Goal: Find specific page/section: Find specific page/section

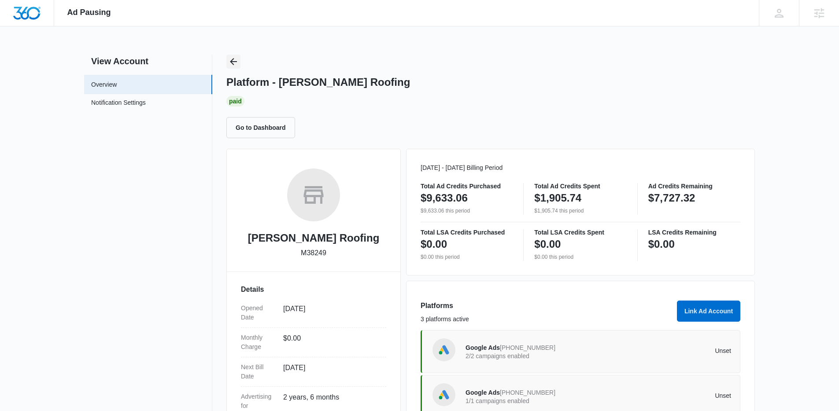
click at [239, 64] on button "Back" at bounding box center [233, 62] width 14 height 14
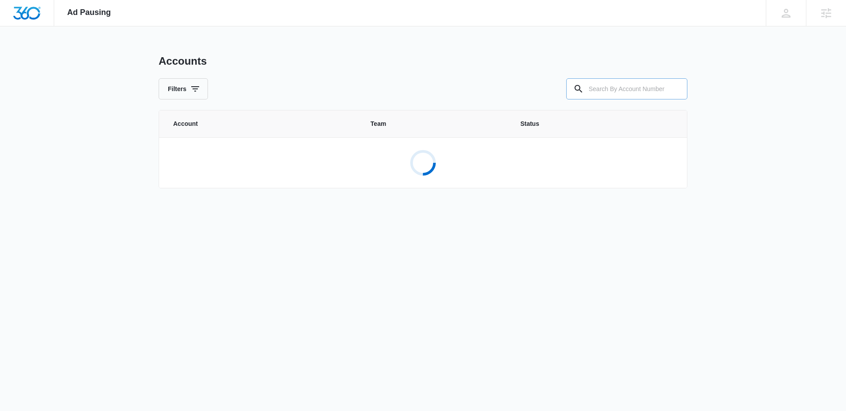
click at [635, 97] on input "text" at bounding box center [626, 88] width 121 height 21
paste input "M170960"
type input "M170960"
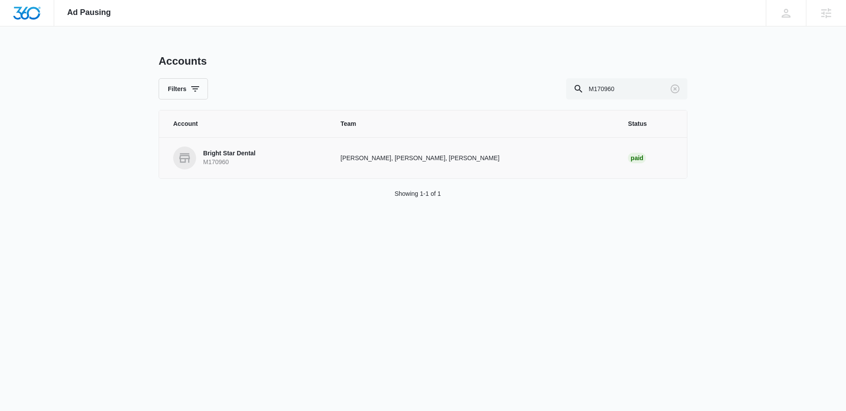
click at [293, 165] on link "Bright Star Dental M170960" at bounding box center [246, 158] width 146 height 23
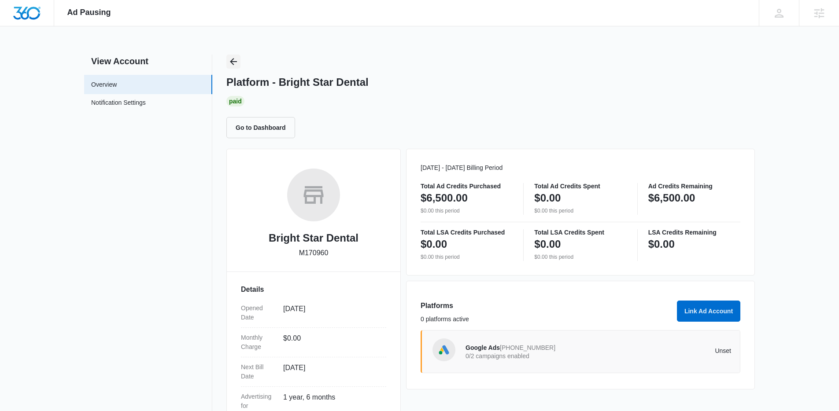
click at [233, 64] on icon "Back" at bounding box center [233, 61] width 7 height 7
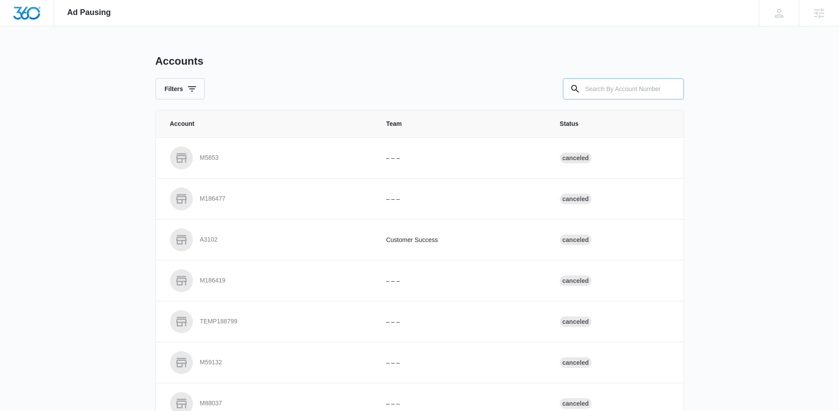
click at [621, 84] on input "text" at bounding box center [623, 88] width 121 height 21
paste input "M336180"
type input "M336180"
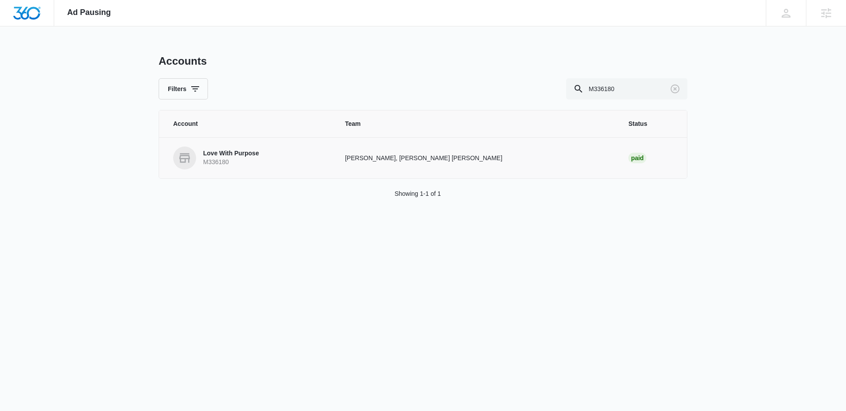
click at [255, 147] on link "Love With Purpose M336180" at bounding box center [248, 158] width 151 height 23
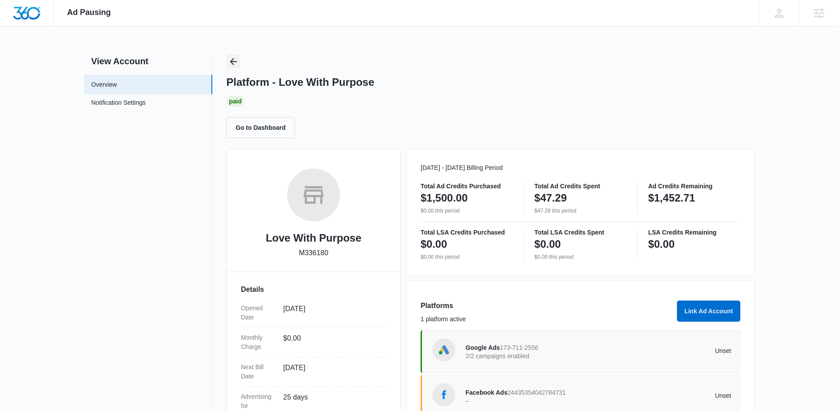
click at [228, 63] on icon "Back" at bounding box center [233, 61] width 11 height 11
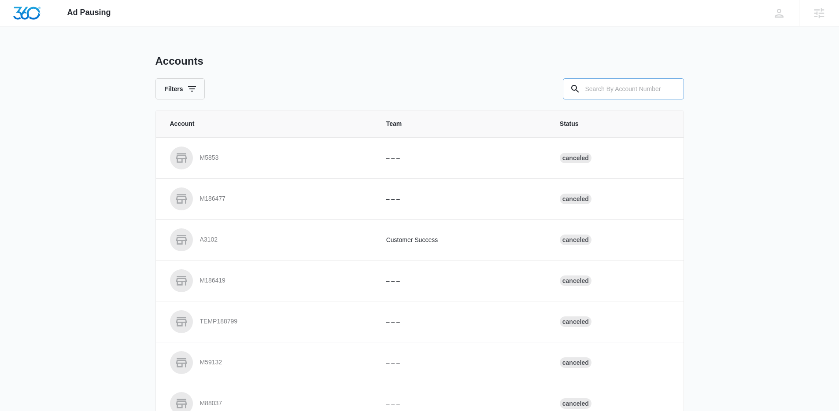
click at [599, 80] on input "text" at bounding box center [623, 88] width 121 height 21
paste input "M50572"
type input "M50572"
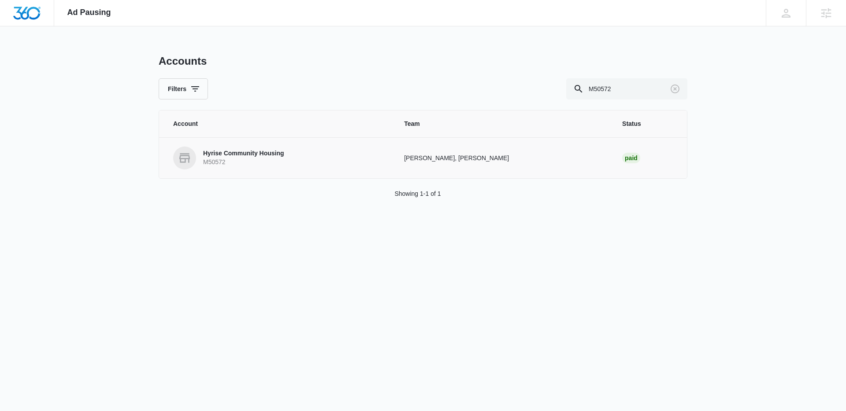
click at [243, 142] on td "Hyrise Community Housing M50572" at bounding box center [276, 157] width 234 height 41
click at [242, 151] on p "Hyrise Community Housing" at bounding box center [243, 153] width 81 height 9
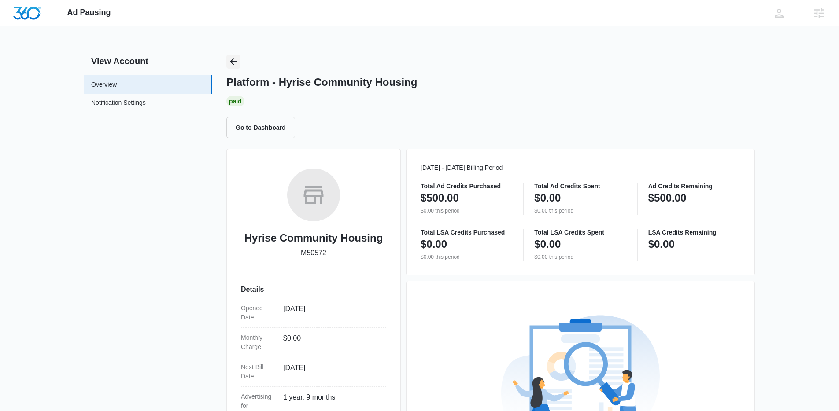
click at [237, 63] on icon "Back" at bounding box center [233, 61] width 11 height 11
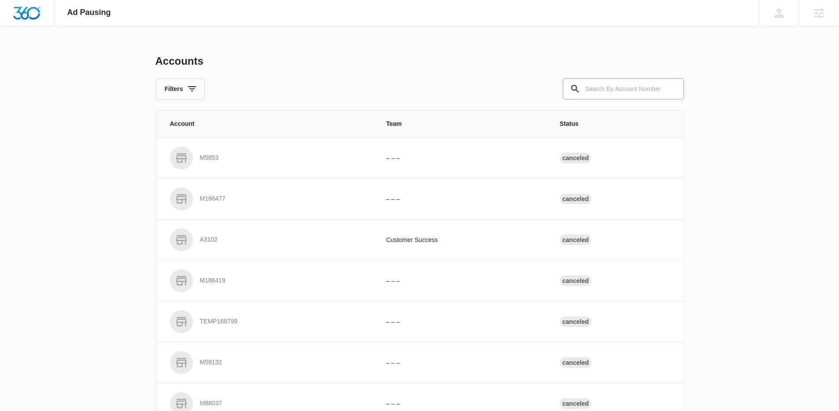
drag, startPoint x: 650, startPoint y: 79, endPoint x: 623, endPoint y: 85, distance: 28.0
click at [648, 81] on input "text" at bounding box center [623, 88] width 121 height 21
paste input "M38249"
type input "M38249"
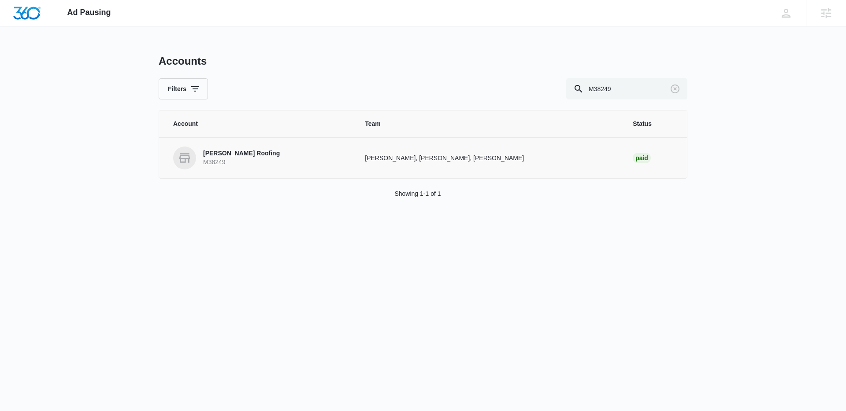
click at [275, 156] on link "Frye Roofing M38249" at bounding box center [258, 158] width 170 height 23
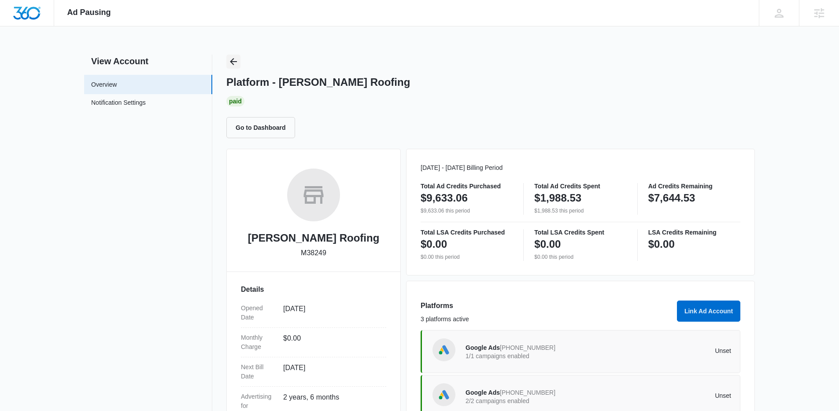
click at [227, 64] on button "Back" at bounding box center [233, 62] width 14 height 14
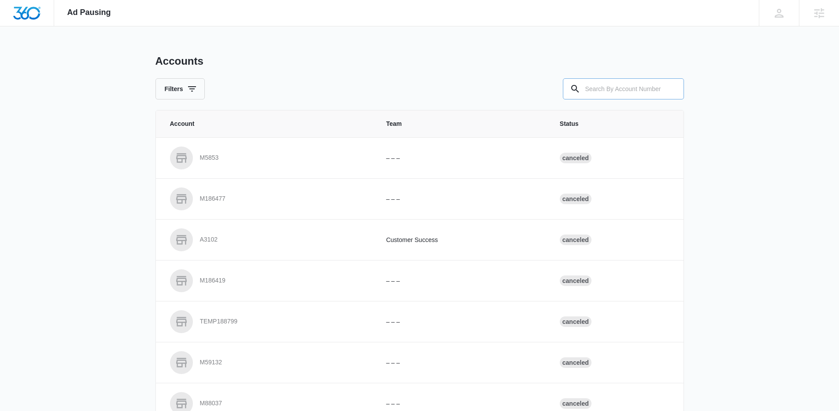
click at [601, 90] on input "text" at bounding box center [623, 88] width 121 height 21
paste input "M332193"
type input "M332193"
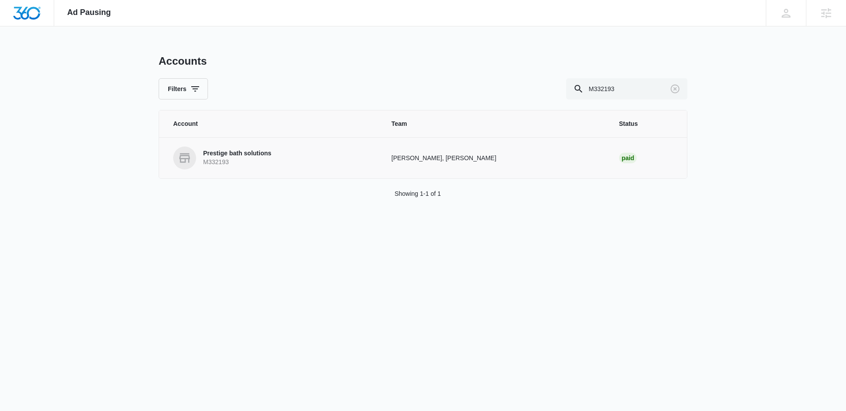
click at [256, 165] on p "M332193" at bounding box center [237, 162] width 68 height 9
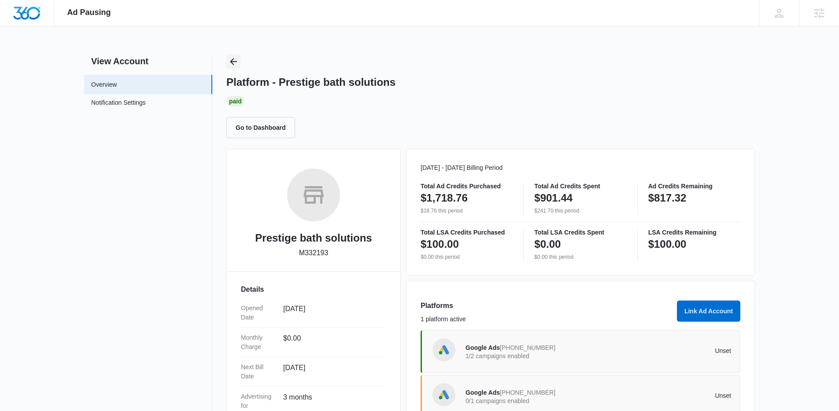
click at [239, 63] on button "Back" at bounding box center [233, 62] width 14 height 14
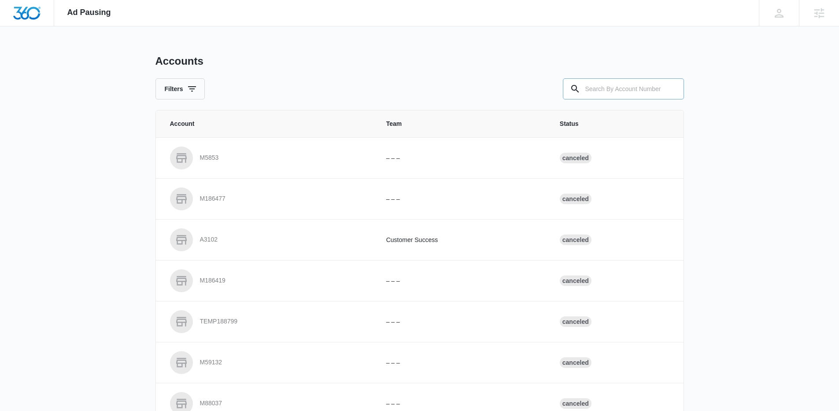
drag, startPoint x: 620, startPoint y: 89, endPoint x: 612, endPoint y: 89, distance: 7.9
click at [618, 89] on input "text" at bounding box center [623, 88] width 121 height 21
paste input "M38249"
type input "M38249"
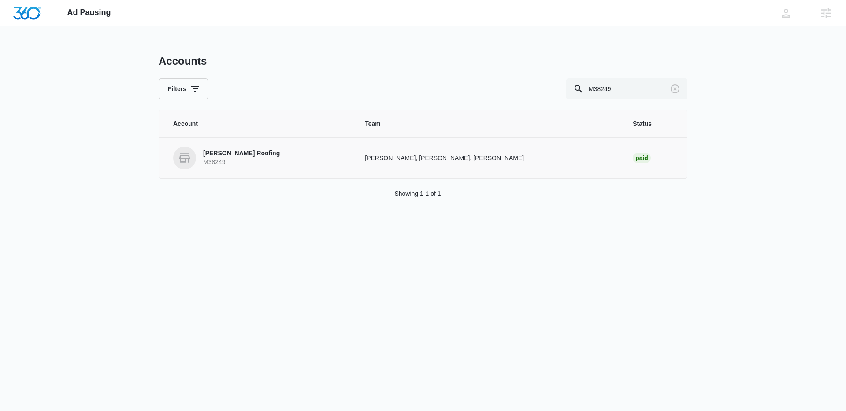
click at [260, 164] on link "Frye Roofing M38249" at bounding box center [258, 158] width 170 height 23
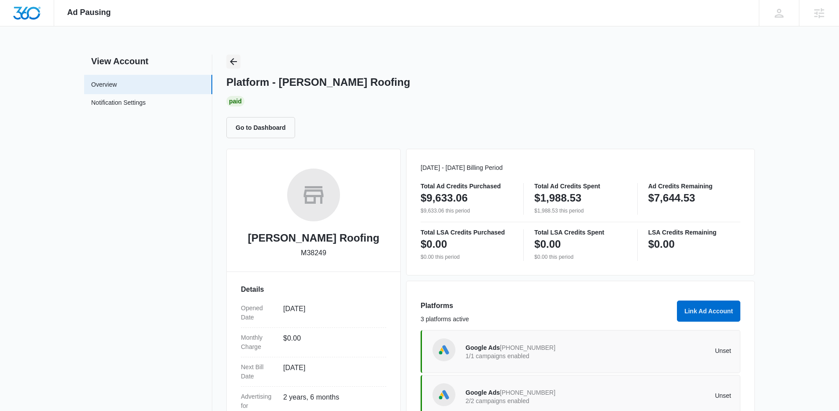
click at [237, 60] on icon "Back" at bounding box center [233, 61] width 11 height 11
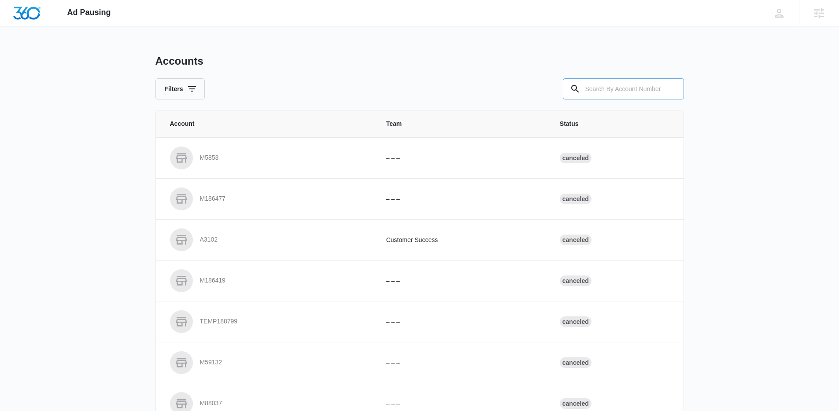
click at [646, 82] on input "text" at bounding box center [623, 88] width 121 height 21
paste input "M333069"
type input "M333069"
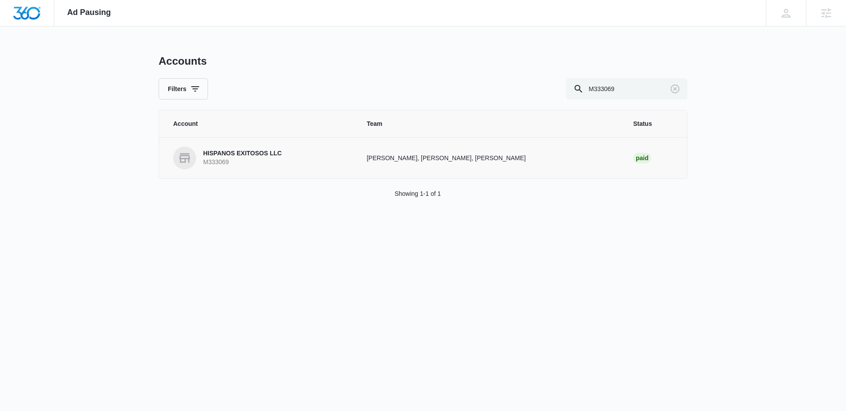
click at [220, 152] on p "HISPANOS EXITOSOS LLC" at bounding box center [242, 153] width 78 height 9
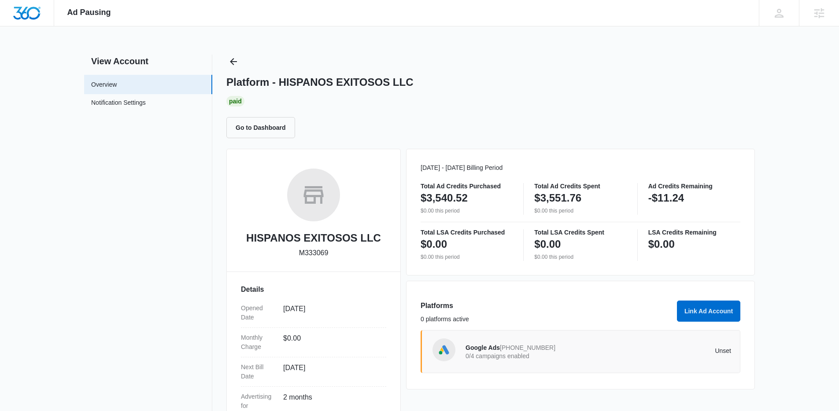
click at [225, 68] on div "View Account Overview Notification Settings 0 Platform - HISPANOS EXITOSOS LLC …" at bounding box center [419, 287] width 671 height 465
click at [233, 59] on icon "Back" at bounding box center [233, 61] width 11 height 11
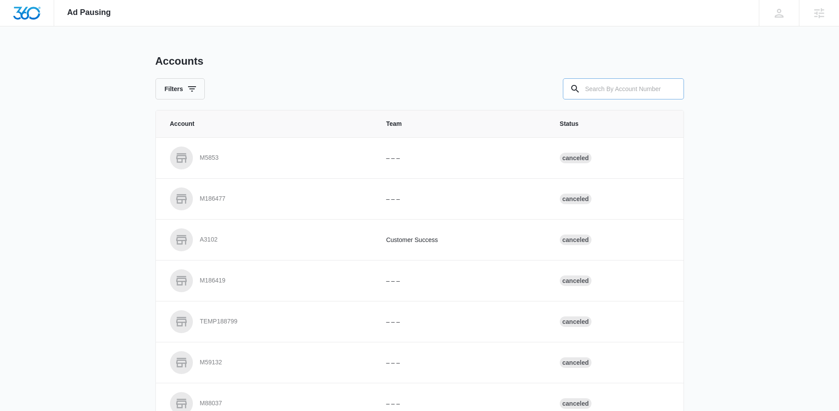
drag, startPoint x: 577, startPoint y: 81, endPoint x: 587, endPoint y: 90, distance: 13.1
click at [579, 84] on div at bounding box center [575, 88] width 14 height 21
click at [587, 90] on input "text" at bounding box center [623, 88] width 121 height 21
paste input "M330605"
type input "M330605"
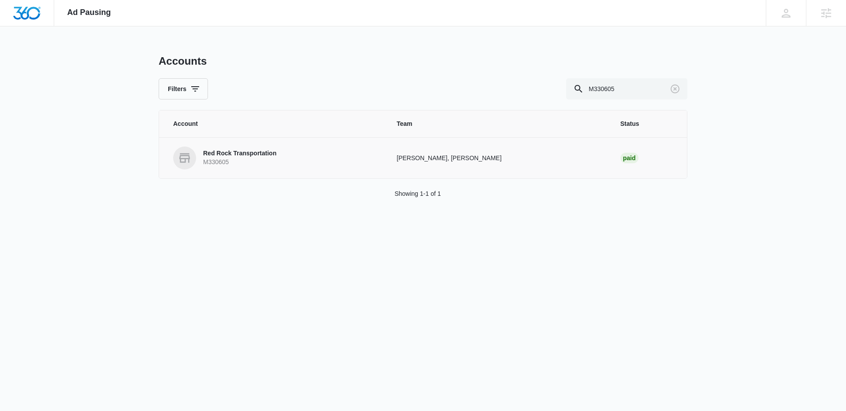
click at [246, 159] on p "M330605" at bounding box center [239, 162] width 73 height 9
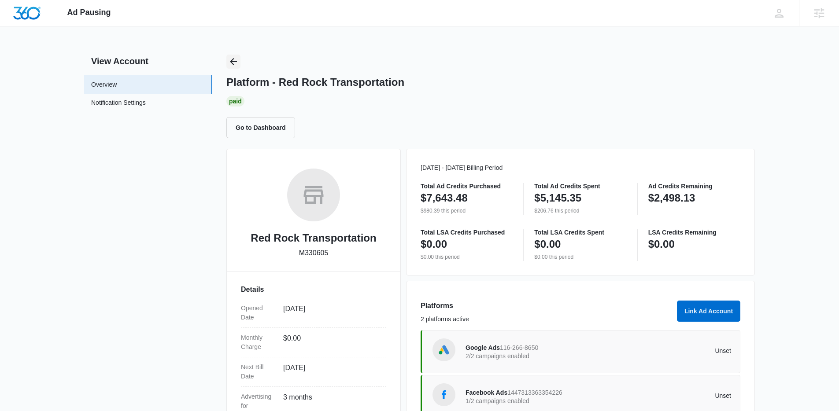
click at [233, 57] on icon "Back" at bounding box center [233, 61] width 11 height 11
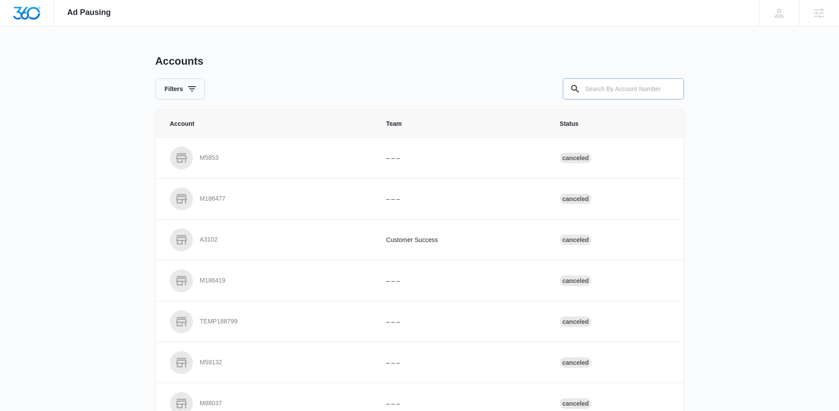
click at [647, 92] on input "text" at bounding box center [623, 88] width 121 height 21
paste input "M23964"
type input "M23964"
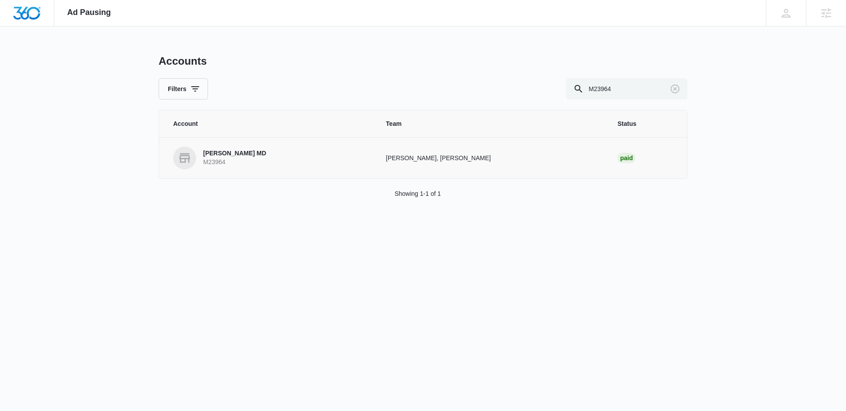
click at [240, 167] on link "Ramin Farboud MD M23964" at bounding box center [269, 158] width 192 height 23
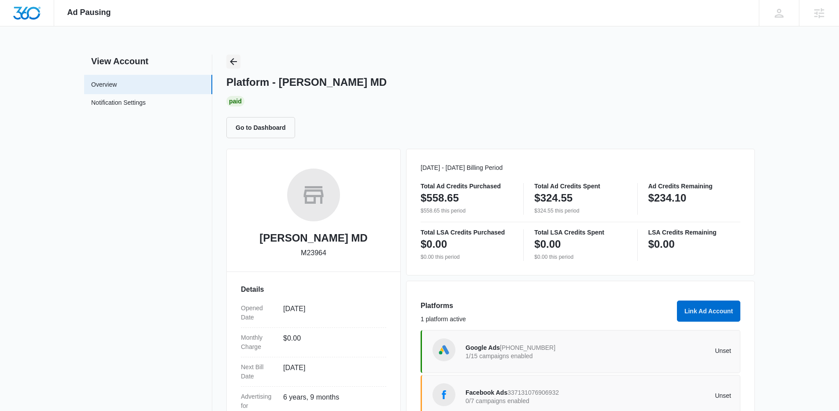
click at [234, 59] on icon "Back" at bounding box center [233, 61] width 7 height 7
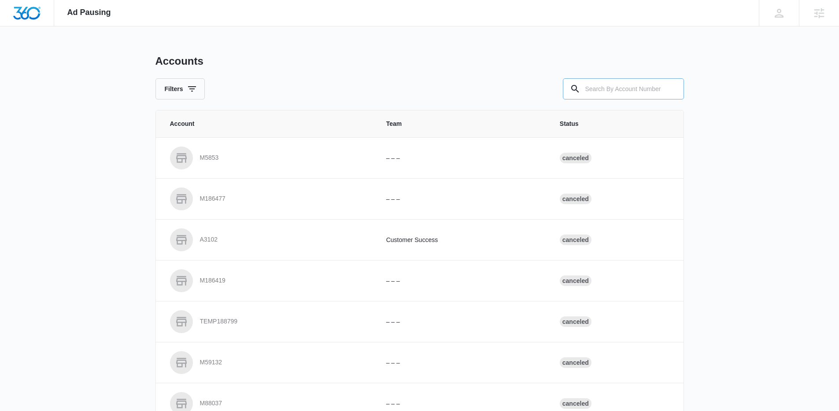
click at [635, 87] on input "text" at bounding box center [623, 88] width 121 height 21
paste input "M320544"
type input "M320544"
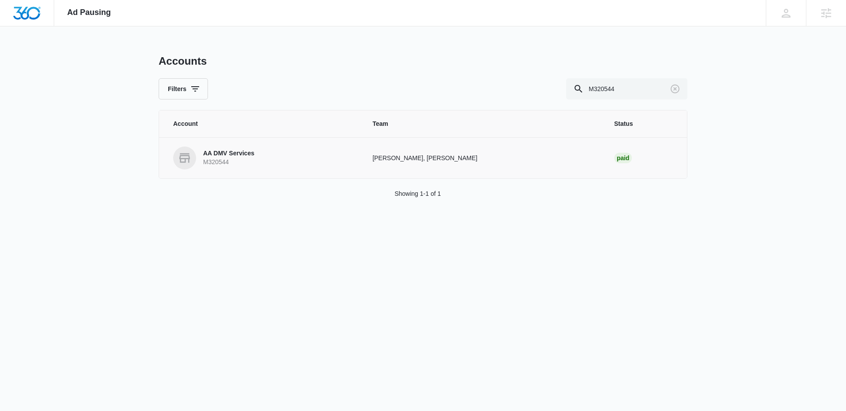
click at [227, 164] on p "M320544" at bounding box center [228, 162] width 51 height 9
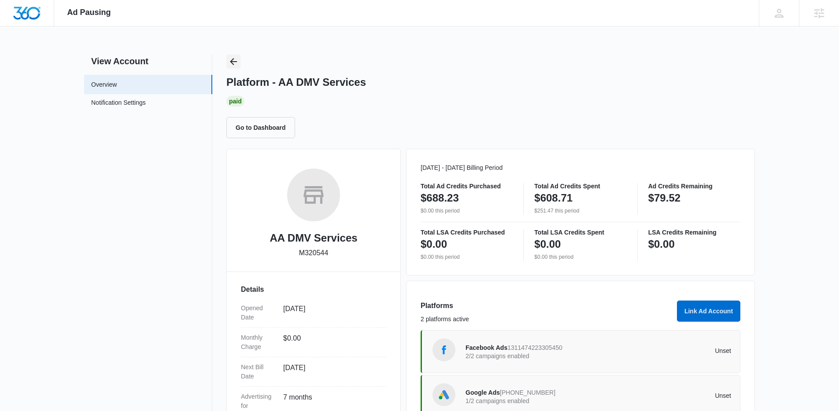
click at [237, 63] on icon "Back" at bounding box center [233, 61] width 11 height 11
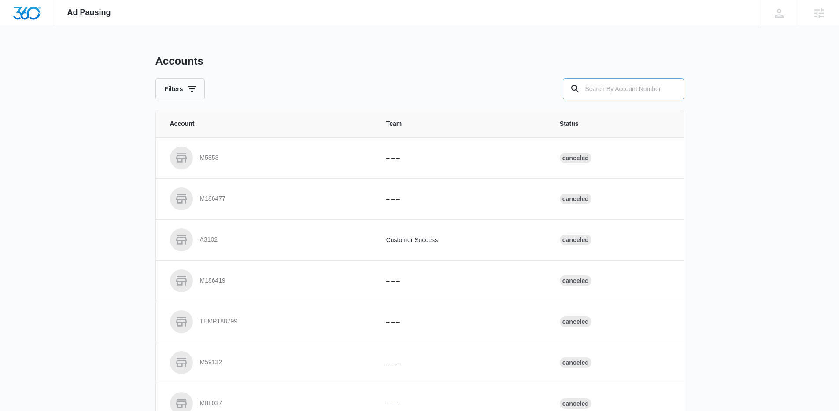
drag, startPoint x: 640, startPoint y: 97, endPoint x: 631, endPoint y: 97, distance: 9.7
click at [639, 96] on input "text" at bounding box center [623, 88] width 121 height 21
paste input "M89849"
type input "M89849"
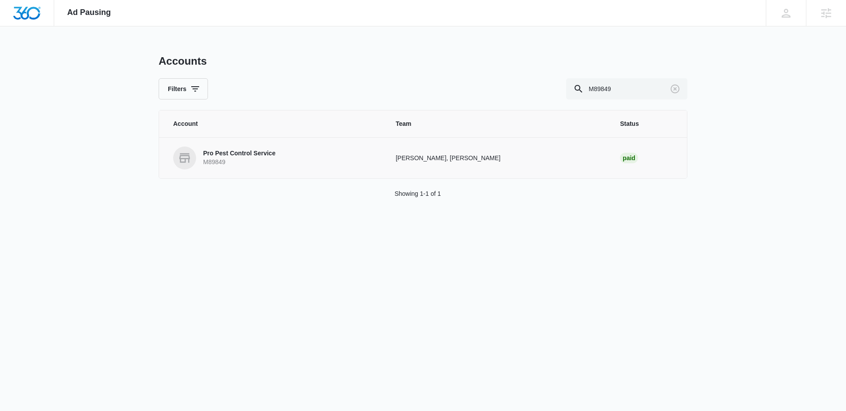
click at [244, 160] on p "M89849" at bounding box center [239, 162] width 72 height 9
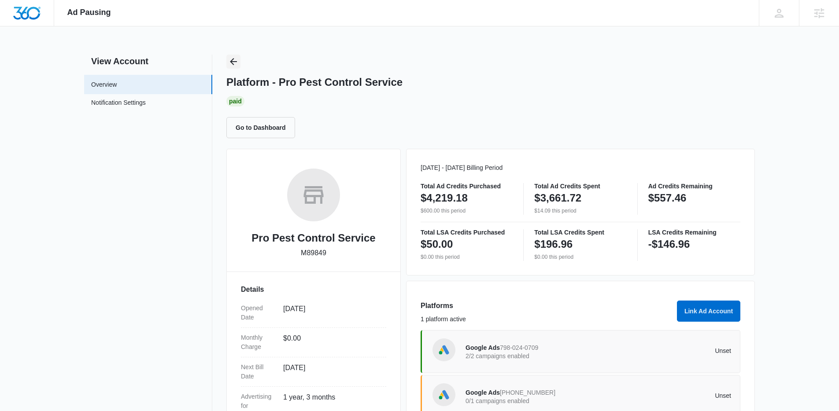
click at [235, 64] on icon "Back" at bounding box center [233, 61] width 11 height 11
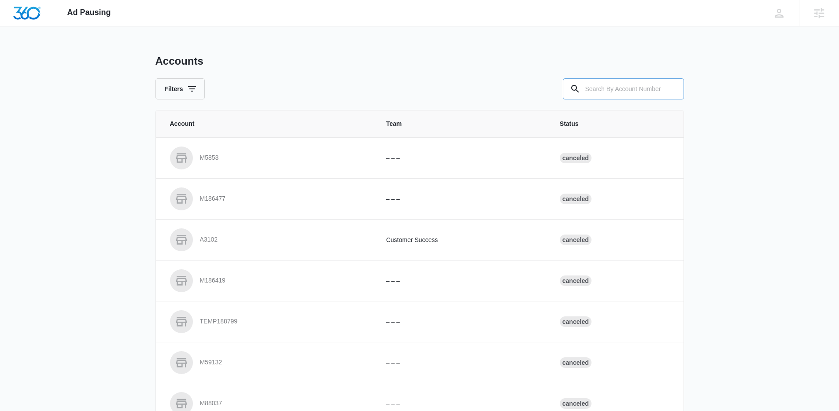
click at [577, 91] on icon at bounding box center [575, 89] width 11 height 11
click at [601, 92] on input "text" at bounding box center [623, 88] width 121 height 21
paste input "M89849"
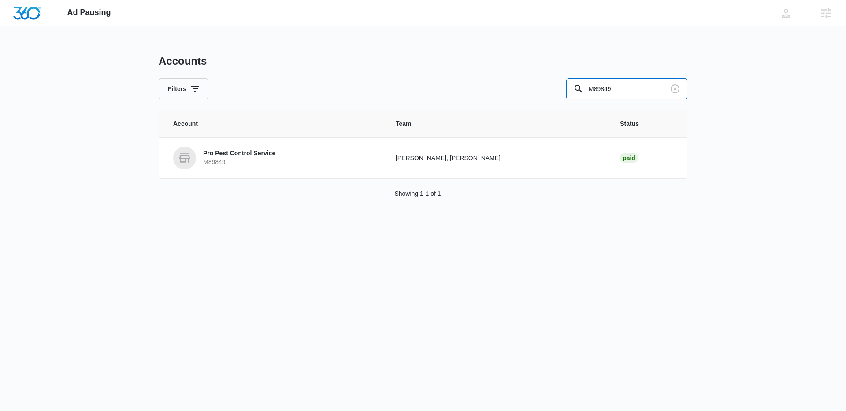
drag, startPoint x: 639, startPoint y: 94, endPoint x: 481, endPoint y: 89, distance: 157.3
click at [492, 93] on div "Filters M89849" at bounding box center [423, 88] width 529 height 21
paste input "336033"
type input "M336033"
click at [235, 161] on p "M336033" at bounding box center [248, 162] width 90 height 9
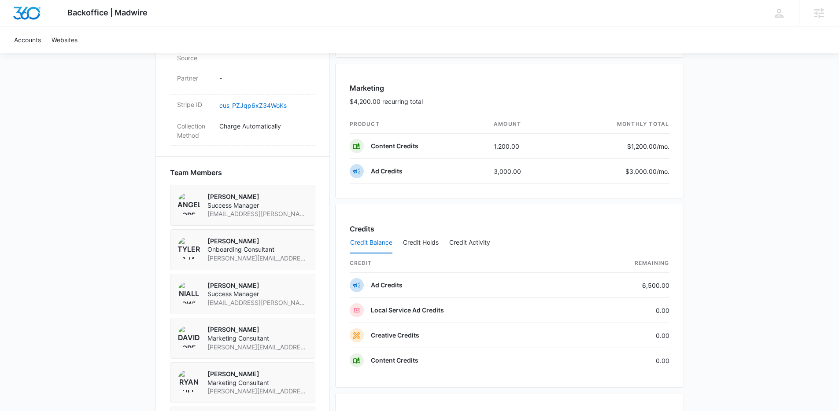
scroll to position [596, 0]
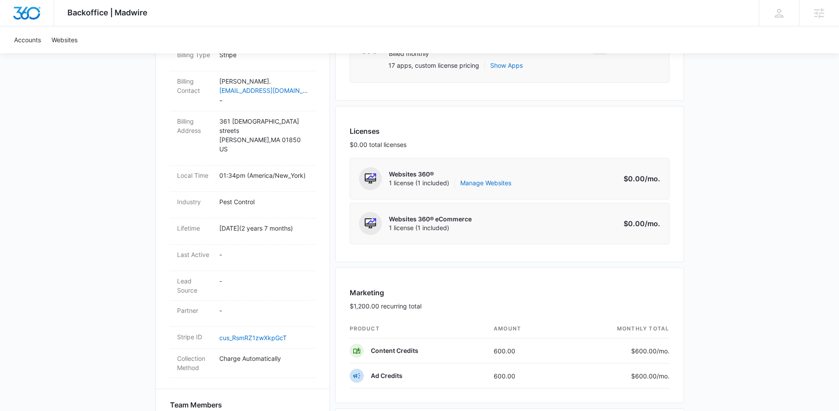
scroll to position [145, 0]
